Goal: Transaction & Acquisition: Obtain resource

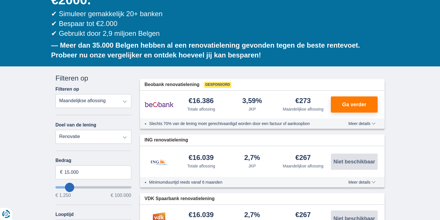
scroll to position [108, 0]
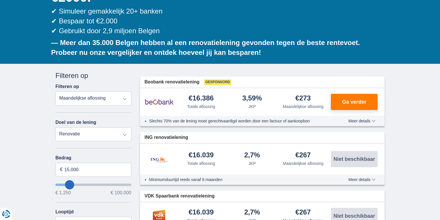
type input "18250"
type input "18.250"
select select "84"
type input "49.250"
type input "49250"
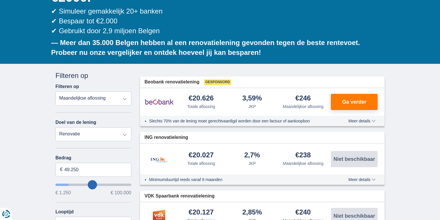
click at [92, 183] on input "wantToBorrow" at bounding box center [93, 184] width 76 height 2
select select "120"
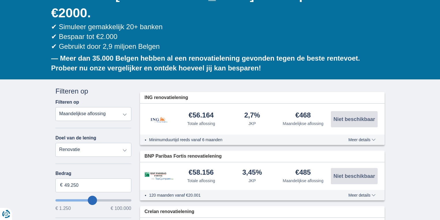
scroll to position [92, 0]
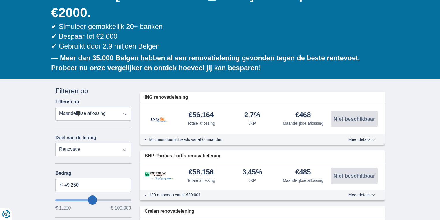
type input "39.250"
type input "39250"
click at [85, 199] on input "wantToBorrow" at bounding box center [93, 200] width 76 height 2
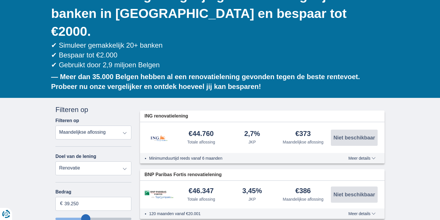
scroll to position [77, 0]
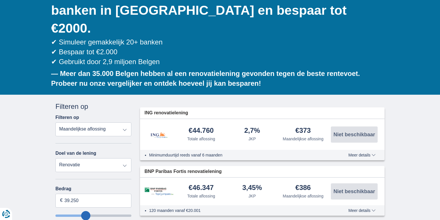
type input "29.250"
type input "29250"
click at [78, 214] on input "wantToBorrow" at bounding box center [93, 215] width 76 height 2
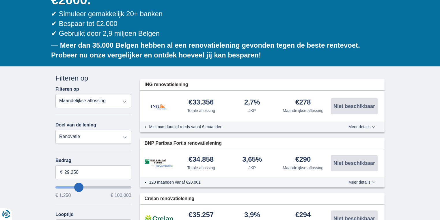
scroll to position [115, 0]
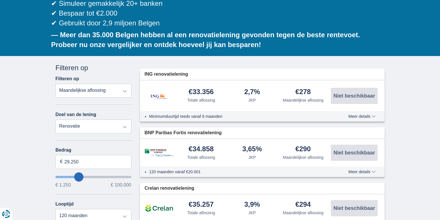
click at [125, 119] on select "Persoonlijke lening Auto Moto / fiets Mobilhome / caravan Renovatie Energie Sch…" at bounding box center [93, 126] width 76 height 14
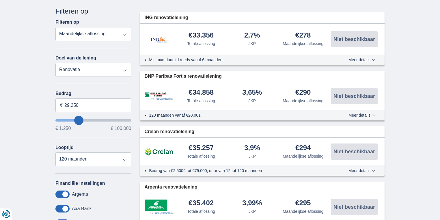
scroll to position [162, 0]
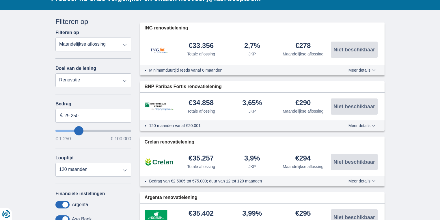
click at [125, 73] on select "Persoonlijke lening Auto Moto / fiets Mobilhome / caravan Renovatie Energie Sch…" at bounding box center [93, 80] width 76 height 14
select select "overdrafts"
click at [55, 73] on select "Persoonlijke lening Auto Moto / fiets Mobilhome / caravan Renovatie Energie Sch…" at bounding box center [93, 80] width 76 height 14
type input "2.000"
type input "2500"
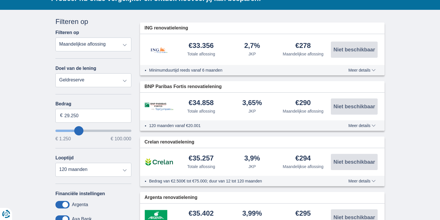
select select "24"
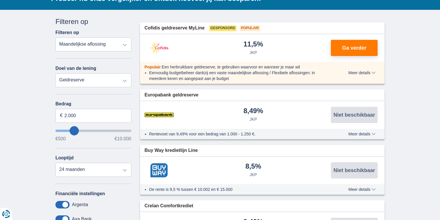
type input "8.500"
type input "8500"
select select "48"
type input "8500"
click at [114, 130] on input "wantToBorrow" at bounding box center [93, 131] width 76 height 2
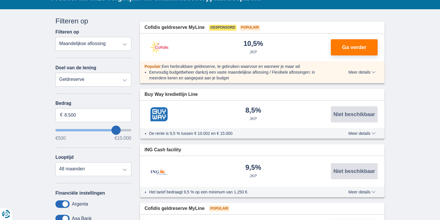
scroll to position [162, 0]
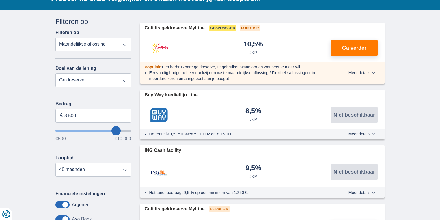
click at [123, 73] on select "Persoonlijke lening Auto Moto / fiets Mobilhome / caravan Renovatie Energie Sch…" at bounding box center [93, 80] width 76 height 14
select select "debtConsolidation"
click at [55, 73] on select "Persoonlijke lening Auto Moto / fiets Mobilhome / caravan Renovatie Energie Sch…" at bounding box center [93, 80] width 76 height 14
type input "10.000"
type input "10250"
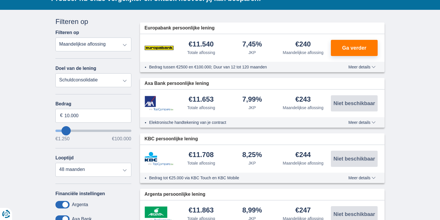
type input "78.250"
type input "78250"
click at [112, 130] on input "wantToBorrow" at bounding box center [93, 131] width 76 height 2
select select "120"
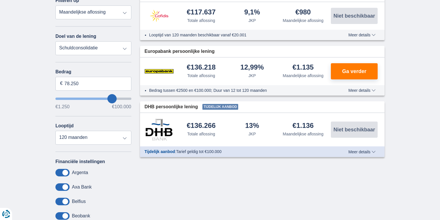
scroll to position [208, 0]
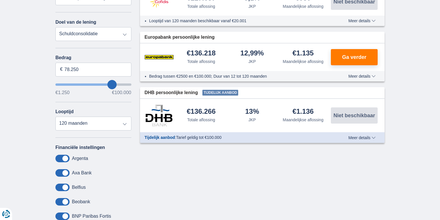
type input "64.250"
type input "64250"
click at [102, 83] on input "wantToBorrow" at bounding box center [93, 84] width 76 height 2
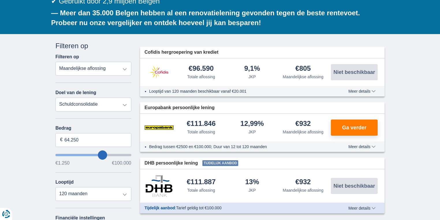
scroll to position [138, 0]
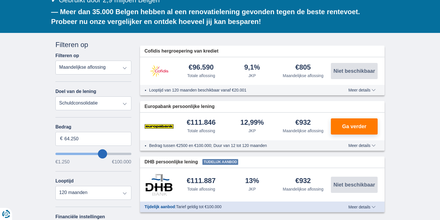
type input "47.250"
type input "47250"
click at [91, 153] on input "wantToBorrow" at bounding box center [93, 154] width 76 height 2
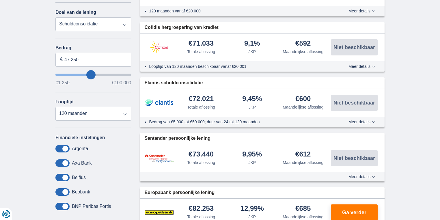
scroll to position [215, 0]
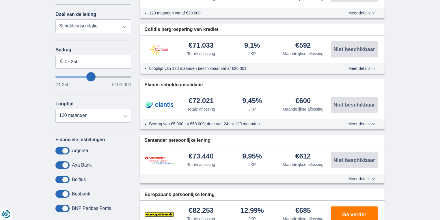
type input "38.250"
type input "38250"
click at [85, 76] on input "wantToBorrow" at bounding box center [93, 77] width 76 height 2
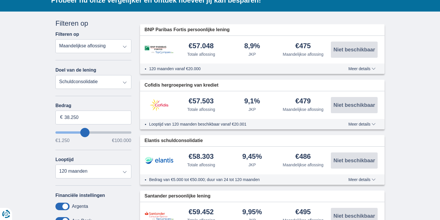
scroll to position [162, 0]
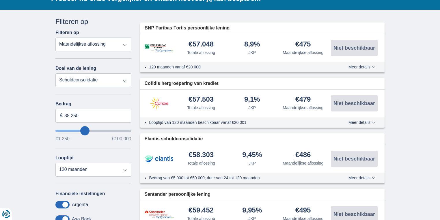
type input "27.250"
type input "27250"
click at [77, 130] on input "wantToBorrow" at bounding box center [93, 131] width 76 height 2
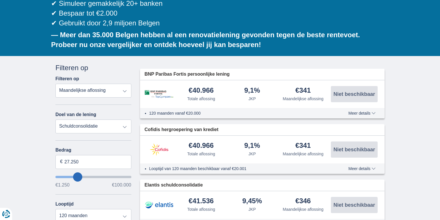
scroll to position [115, 0]
click at [125, 119] on select "Persoonlijke lening Auto Moto / fiets Mobilhome / caravan Renovatie Energie Sch…" at bounding box center [93, 126] width 76 height 14
select select "renovationLoan"
click at [55, 119] on select "Persoonlijke lening Auto Moto / fiets Mobilhome / caravan Renovatie Energie Sch…" at bounding box center [93, 126] width 76 height 14
type input "15.000"
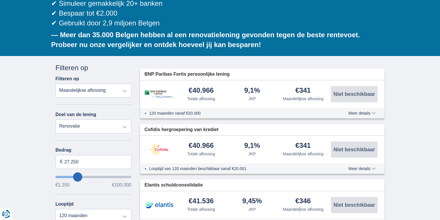
type input "15250"
select select "60"
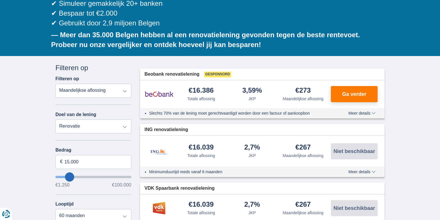
type input "35.250"
type input "35250"
click at [83, 176] on input "wantToBorrow" at bounding box center [93, 177] width 76 height 2
select select "120"
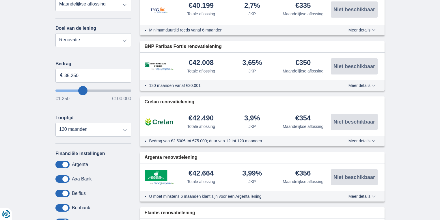
scroll to position [261, 0]
